Goal: Information Seeking & Learning: Check status

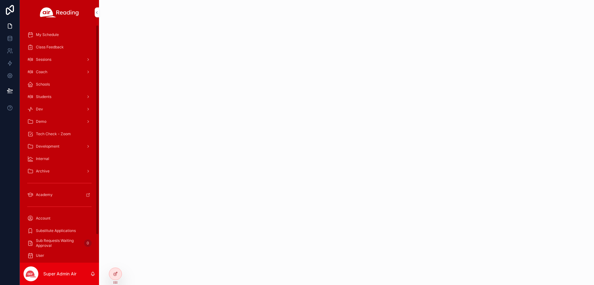
click at [47, 96] on span "Students" at bounding box center [43, 96] width 15 height 5
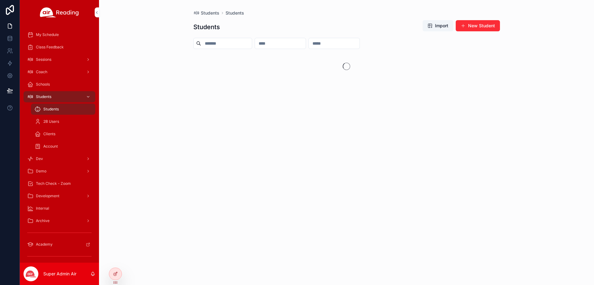
click at [306, 43] on input "scrollable content" at bounding box center [280, 43] width 51 height 9
paste input "**********"
type input "**********"
click at [220, 65] on div "[PERSON_NAME]" at bounding box center [243, 60] width 98 height 15
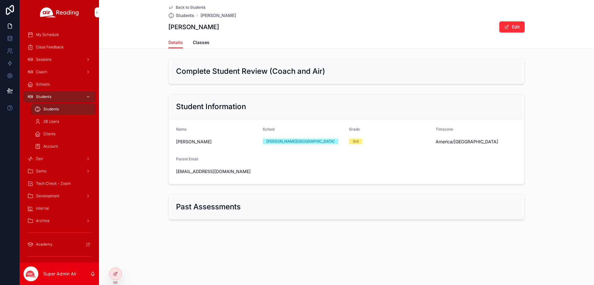
click at [208, 44] on span "Classes" at bounding box center [201, 42] width 17 height 6
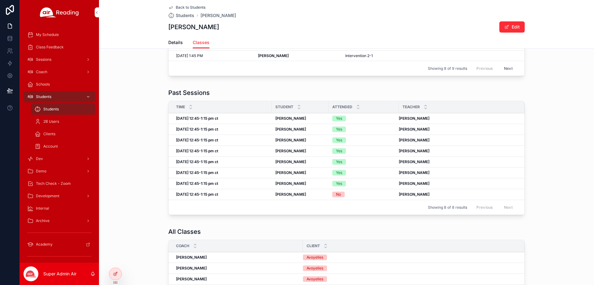
scroll to position [93, 0]
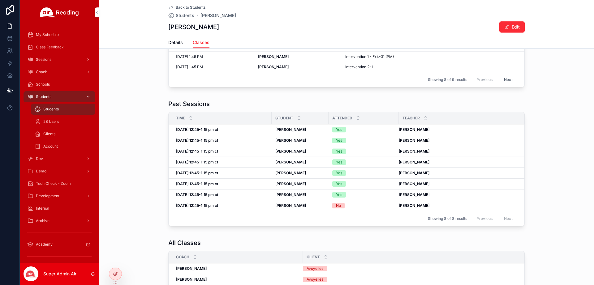
click at [340, 160] on div "Yes" at bounding box center [339, 162] width 6 height 6
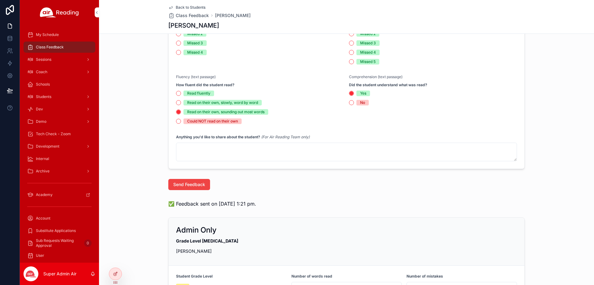
scroll to position [248, 0]
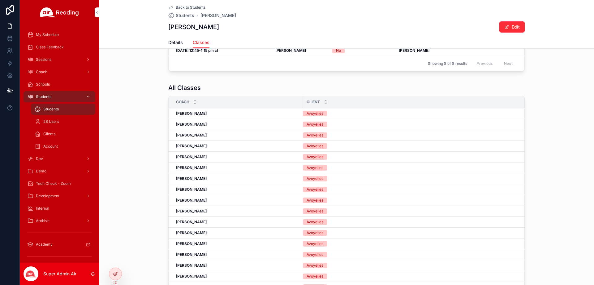
click at [180, 7] on span "Back to Students" at bounding box center [191, 7] width 30 height 5
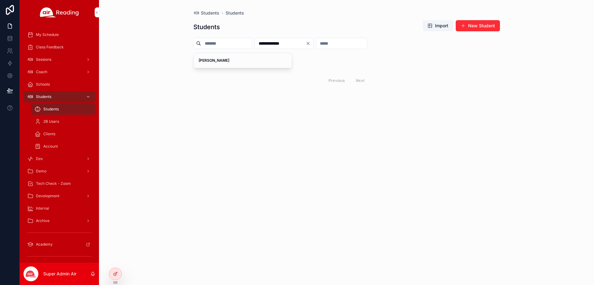
click at [306, 41] on input "**********" at bounding box center [280, 43] width 51 height 9
paste input "scrollable content"
type input "**********"
click at [238, 60] on span "[PERSON_NAME]" at bounding box center [243, 60] width 89 height 5
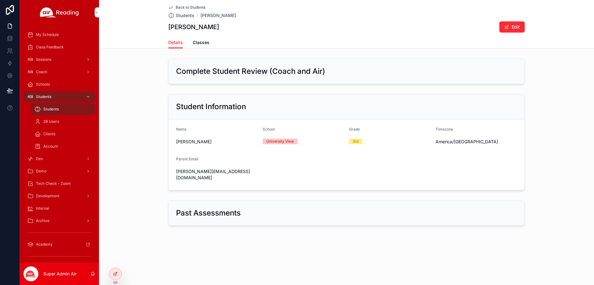
click at [189, 44] on div "Details Classes" at bounding box center [346, 43] width 357 height 12
click at [202, 36] on div "Back to Students Students [PERSON_NAME] [PERSON_NAME] Edit" at bounding box center [346, 18] width 357 height 37
click at [202, 43] on span "Classes" at bounding box center [201, 42] width 17 height 6
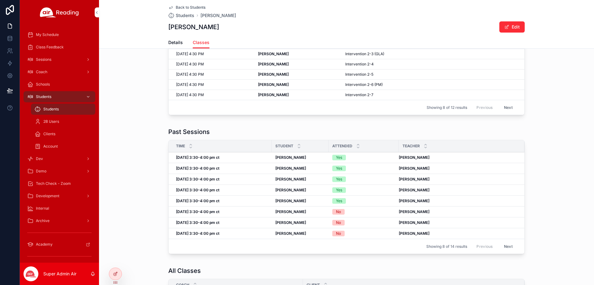
scroll to position [93, 0]
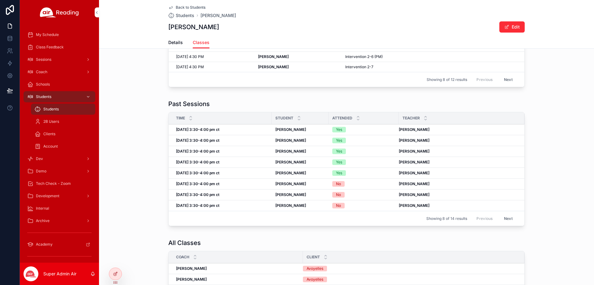
click at [239, 171] on div "[DATE] 3:30-4:00 pm ct [DATE] 3:30-4:00 pm ct" at bounding box center [222, 172] width 92 height 5
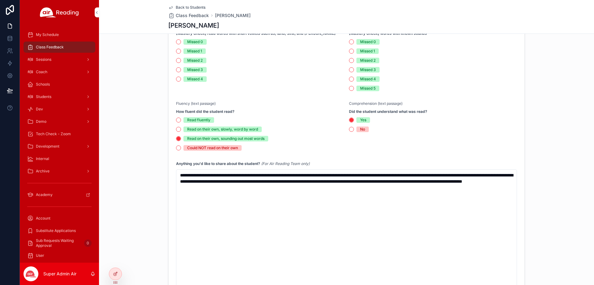
scroll to position [217, 0]
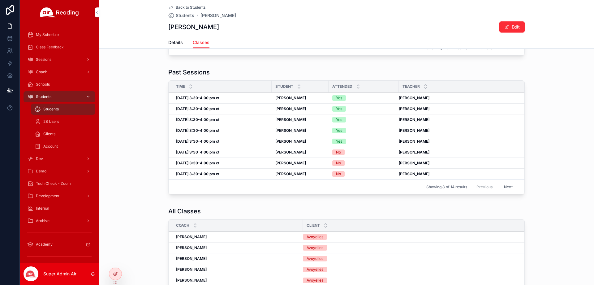
scroll to position [62, 0]
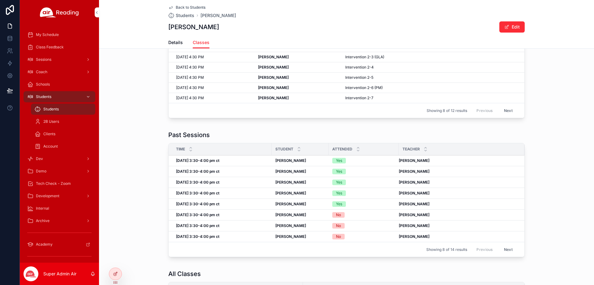
click at [218, 190] on td "[DATE] 3:30-4:00 pm ct [DATE] 3:30-4:00 pm ct" at bounding box center [220, 193] width 103 height 11
click at [218, 194] on strong "[DATE] 3:30-4:00 pm ct" at bounding box center [197, 192] width 43 height 5
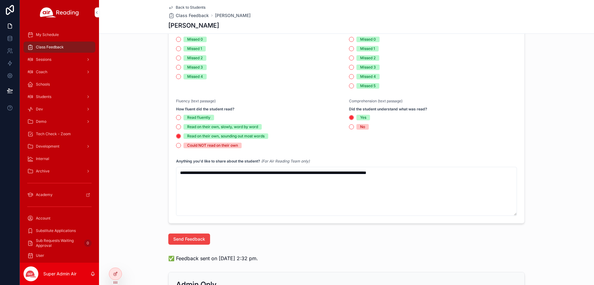
scroll to position [217, 0]
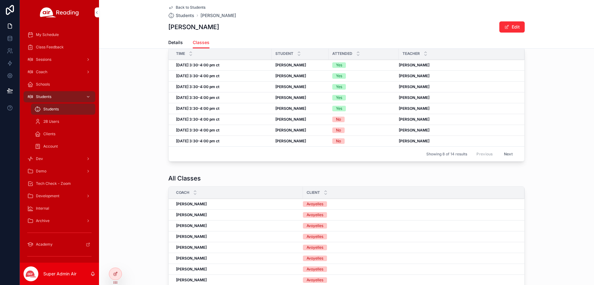
scroll to position [155, 0]
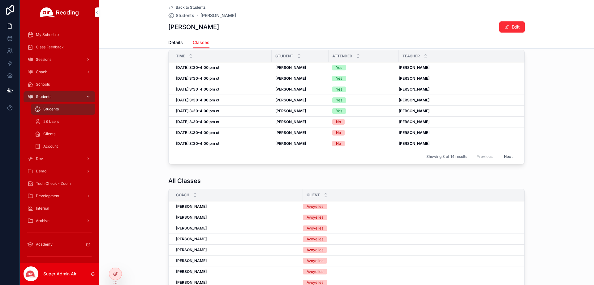
click at [209, 106] on td "[DATE] 3:30-4:00 pm ct [DATE] 3:30-4:00 pm ct" at bounding box center [220, 111] width 103 height 11
click at [209, 112] on strong "[DATE] 3:30-4:00 pm ct" at bounding box center [197, 110] width 43 height 5
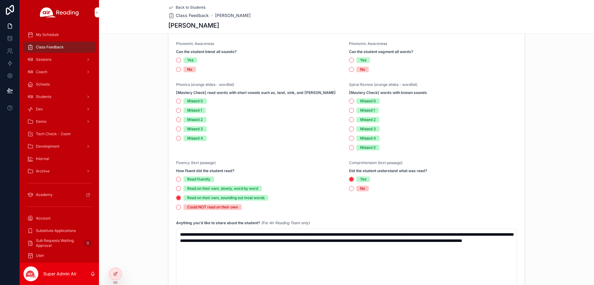
scroll to position [186, 0]
